Goal: Register for event/course

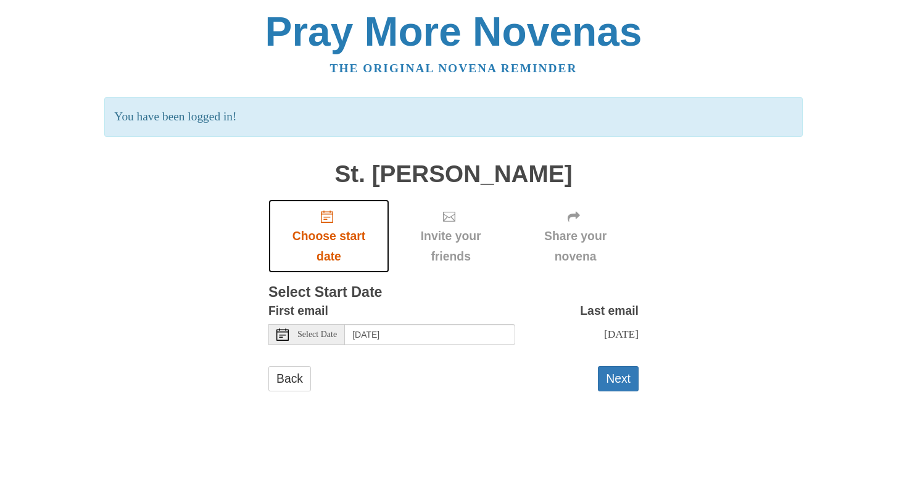
click at [334, 235] on span "Choose start date" at bounding box center [329, 246] width 96 height 41
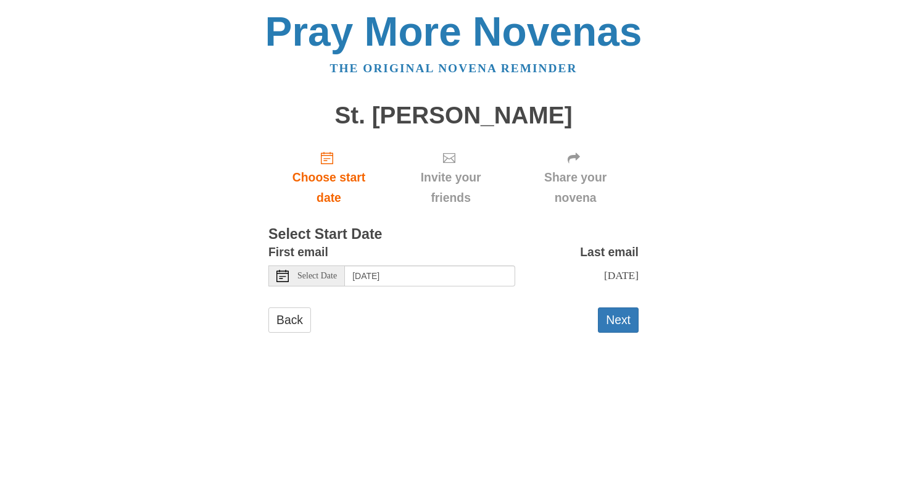
click at [324, 280] on span "Select Date" at bounding box center [316, 275] width 39 height 9
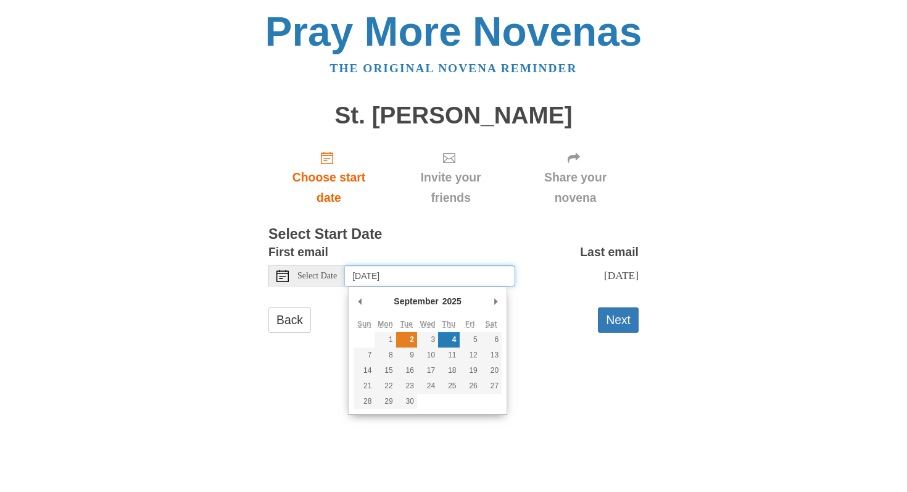
type input "Tuesday, September 2nd"
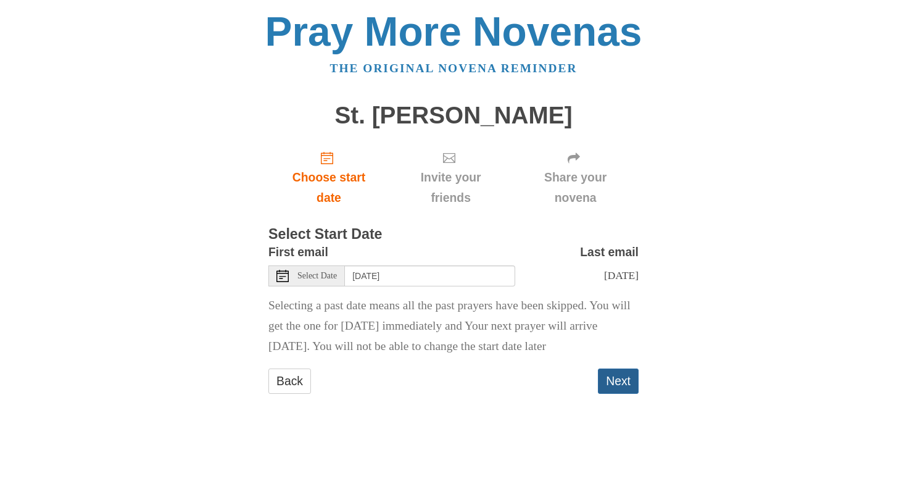
click at [609, 389] on button "Next" at bounding box center [618, 380] width 41 height 25
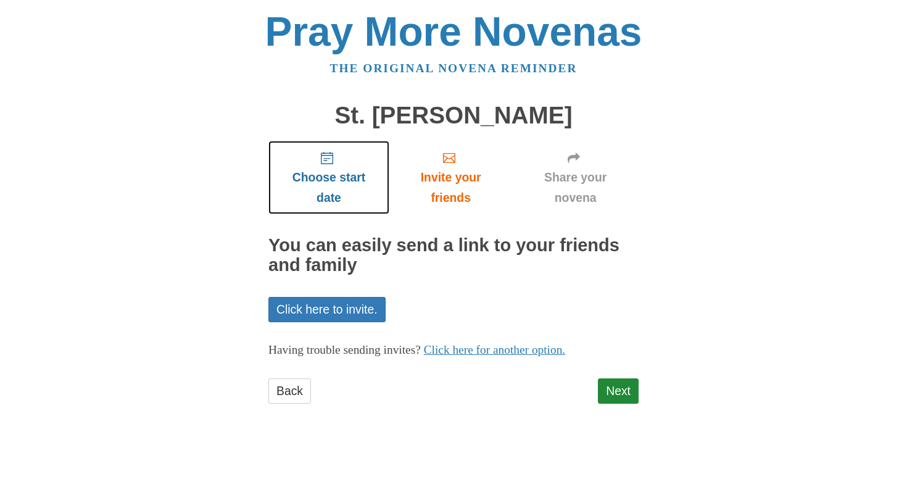
click at [329, 181] on span "Choose start date" at bounding box center [329, 187] width 96 height 41
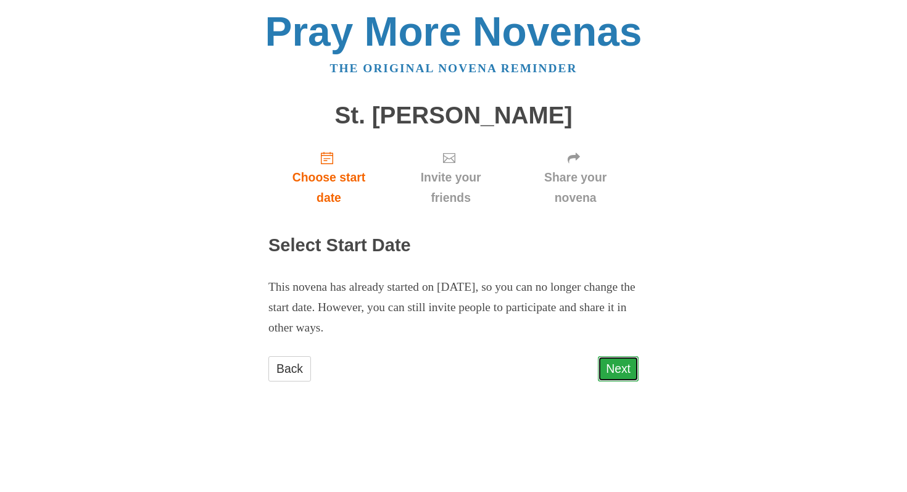
click at [619, 366] on link "Next" at bounding box center [618, 368] width 41 height 25
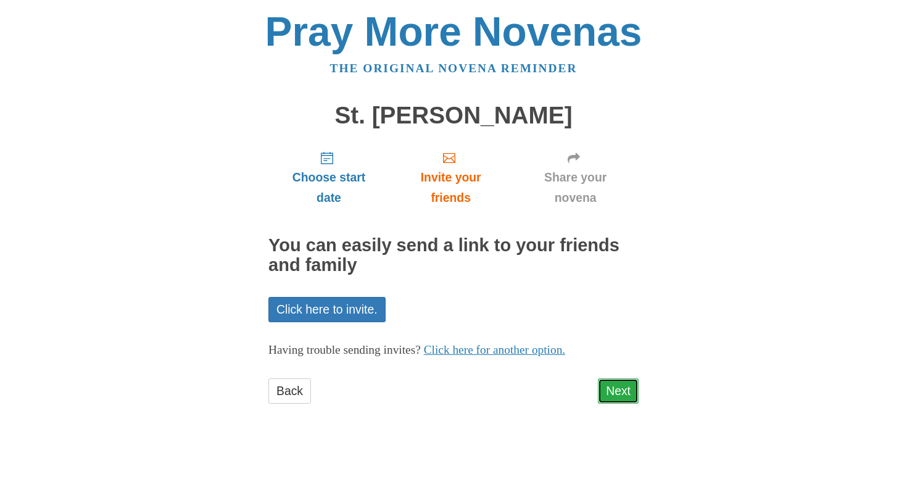
click at [613, 392] on link "Next" at bounding box center [618, 390] width 41 height 25
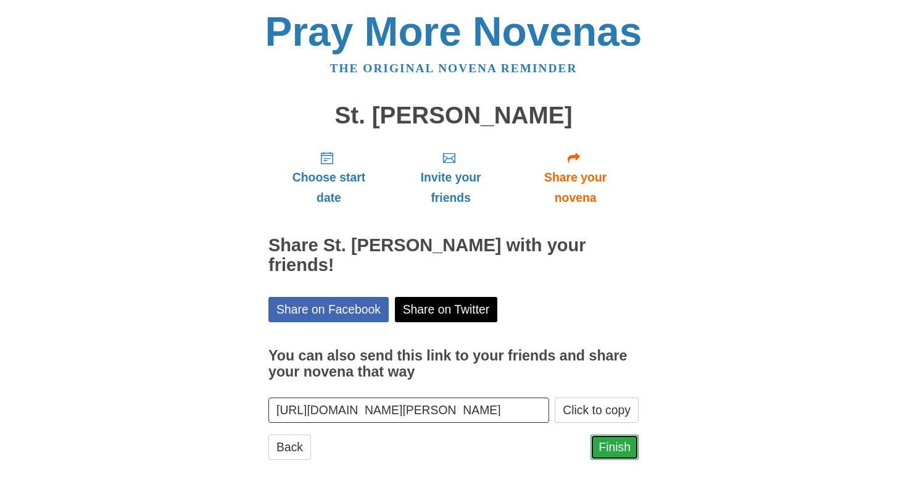
click at [616, 434] on link "Finish" at bounding box center [614, 446] width 48 height 25
